Goal: Find specific page/section: Find specific page/section

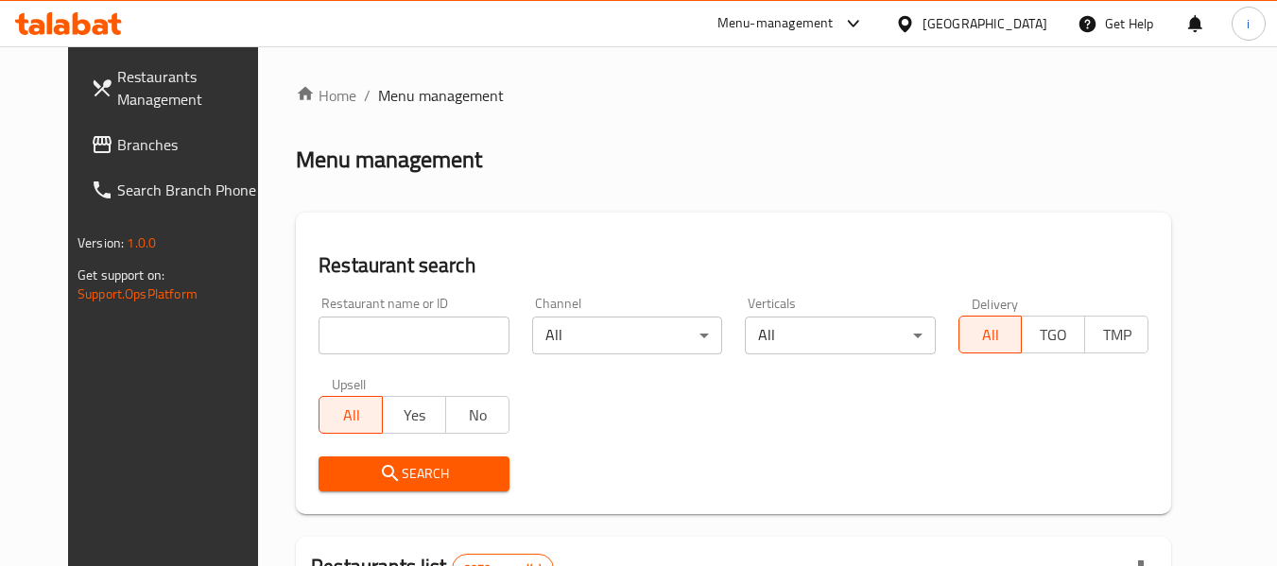
click at [123, 146] on span "Branches" at bounding box center [191, 144] width 149 height 23
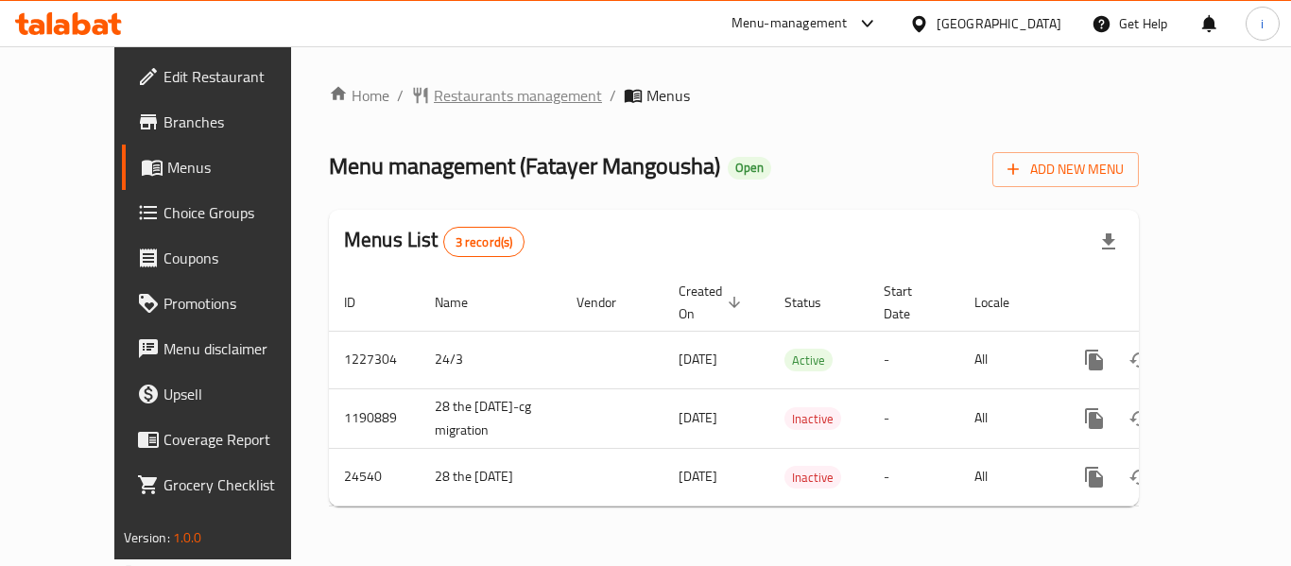
click at [434, 97] on span "Restaurants management" at bounding box center [518, 95] width 168 height 23
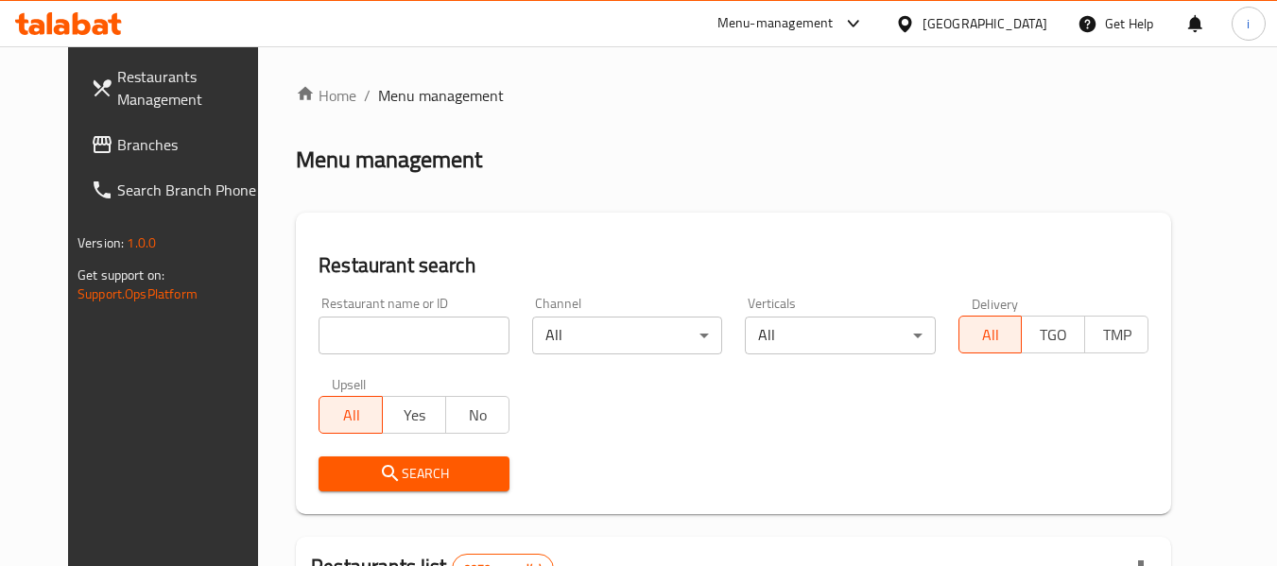
click at [117, 155] on span "Branches" at bounding box center [191, 144] width 149 height 23
